Goal: Task Accomplishment & Management: Use online tool/utility

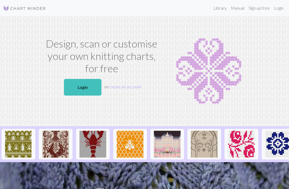
click at [75, 82] on link "Login" at bounding box center [82, 87] width 37 height 17
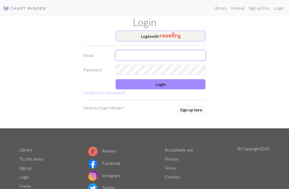
click at [131, 55] on input "text" at bounding box center [161, 55] width 90 height 10
type input "[EMAIL_ADDRESS][DOMAIN_NAME]"
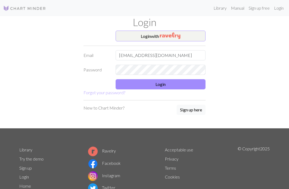
click at [176, 87] on button "Login" at bounding box center [161, 84] width 90 height 10
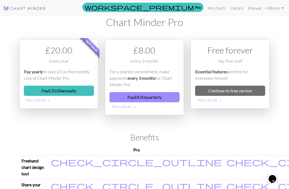
click at [217, 9] on link "My charts" at bounding box center [217, 8] width 23 height 11
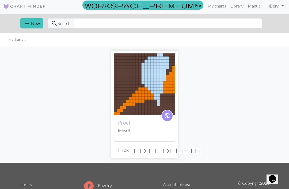
scroll to position [2, 0]
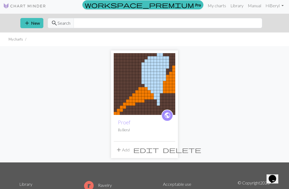
click at [152, 89] on img at bounding box center [145, 84] width 62 height 62
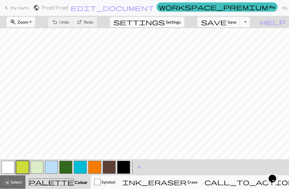
click at [94, 168] on button "button" at bounding box center [94, 167] width 13 height 13
click at [110, 167] on button "button" at bounding box center [109, 167] width 13 height 13
click at [95, 166] on button "button" at bounding box center [94, 167] width 13 height 13
click at [93, 168] on button "button" at bounding box center [94, 167] width 13 height 13
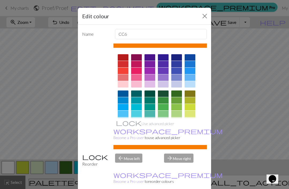
click at [44, 128] on div "Edit colour Name CC6 Use advanced picker workspace_premium Become a Pro user to…" at bounding box center [144, 94] width 289 height 189
